Goal: Find specific page/section: Find specific page/section

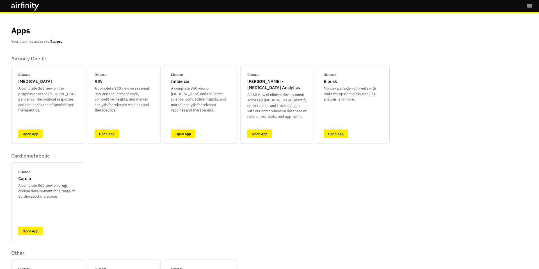
scroll to position [89, 0]
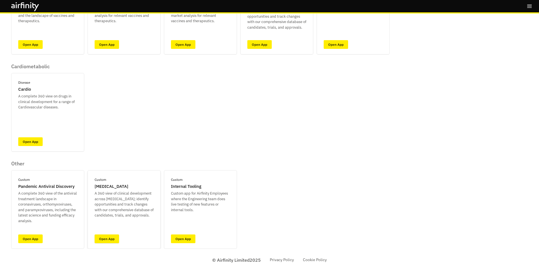
click at [106, 241] on link "Open App" at bounding box center [107, 238] width 24 height 9
